Goal: Task Accomplishment & Management: Use online tool/utility

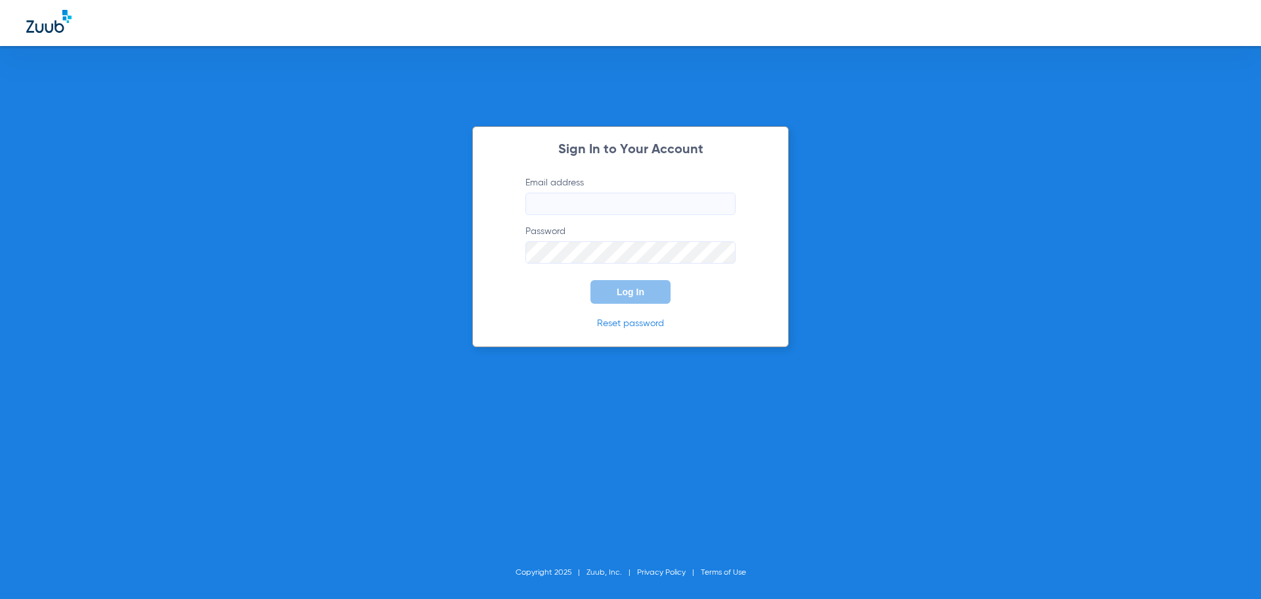
click at [597, 193] on input "Email address" at bounding box center [631, 203] width 210 height 22
click at [608, 202] on input "Email address Required" at bounding box center [631, 203] width 210 height 22
click at [642, 204] on input "andreahernandez92" at bounding box center [631, 203] width 210 height 22
type input "[EMAIL_ADDRESS][DOMAIN_NAME]"
click at [591, 280] on button "Log In" at bounding box center [631, 292] width 80 height 24
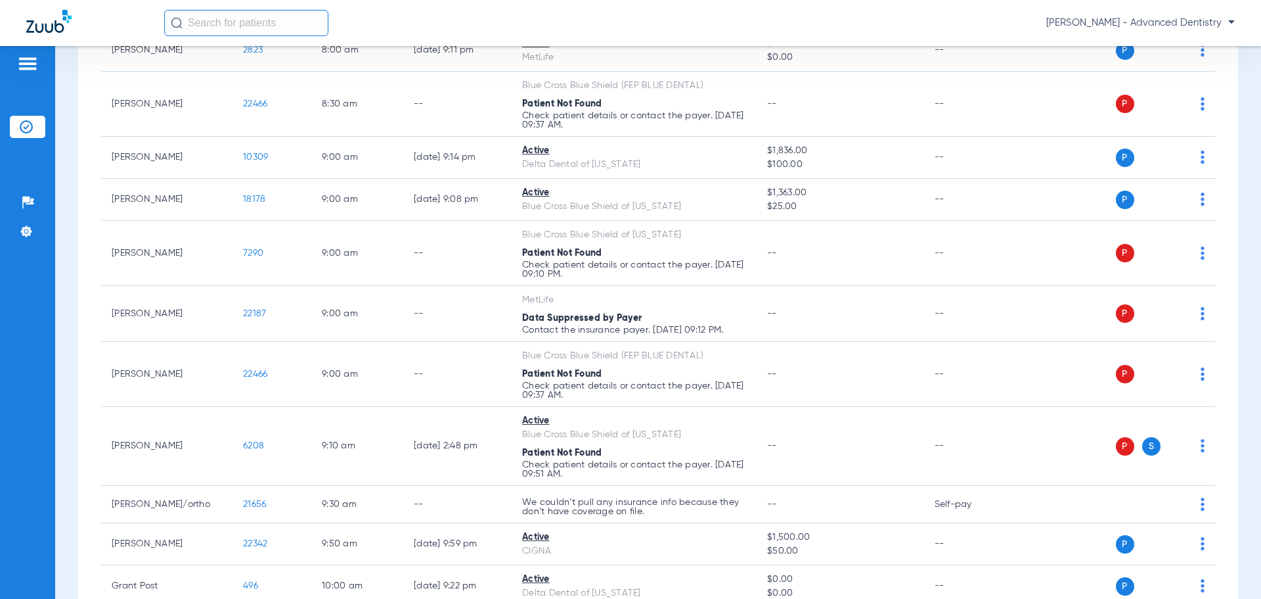
scroll to position [328, 0]
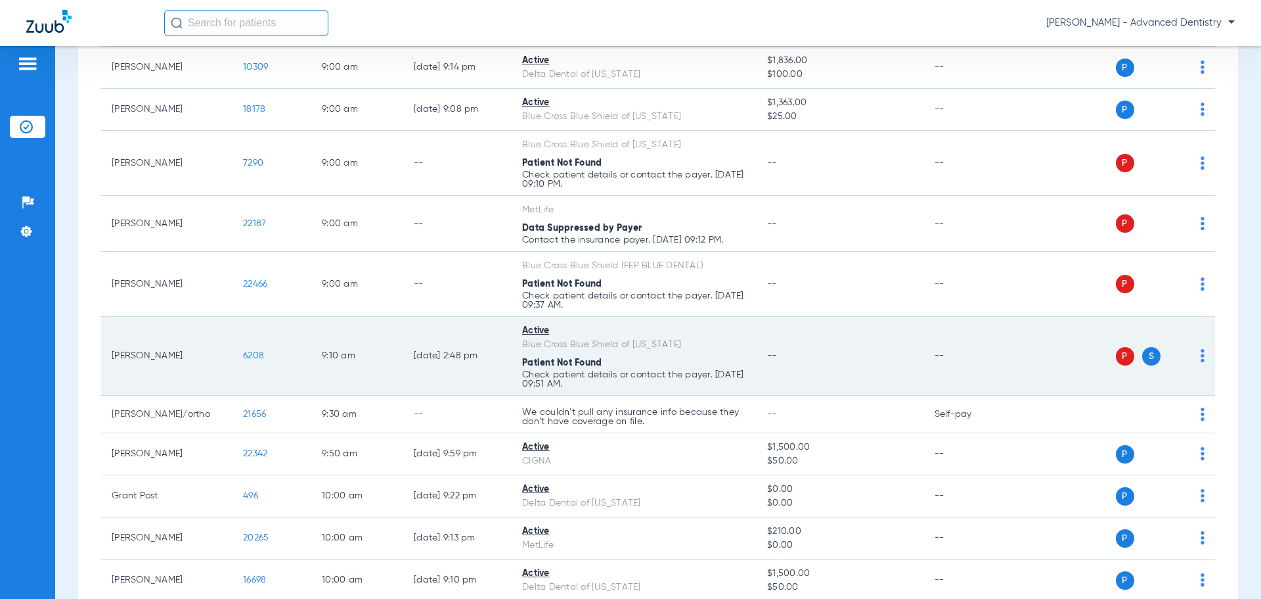
scroll to position [526, 0]
